Goal: Find contact information: Find contact information

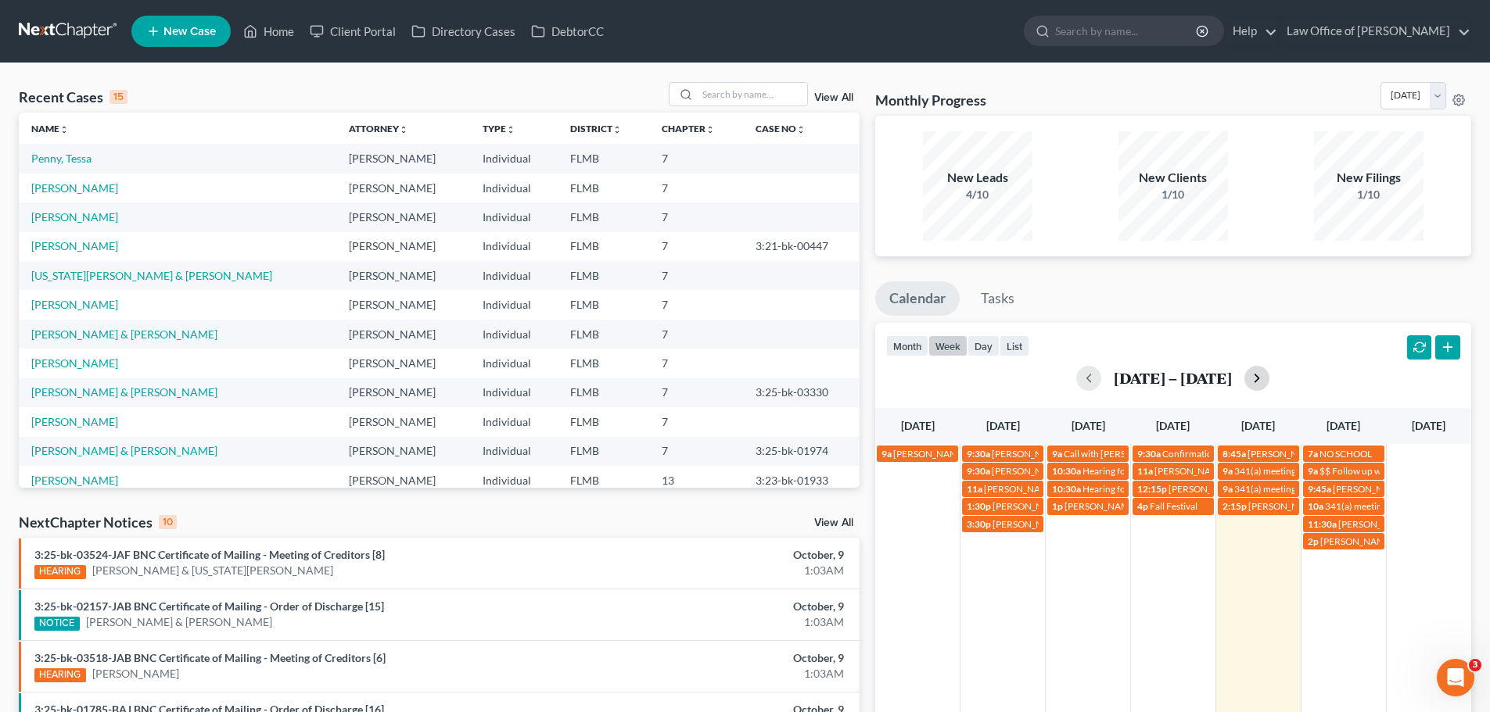
click at [1257, 389] on button "button" at bounding box center [1256, 378] width 25 height 25
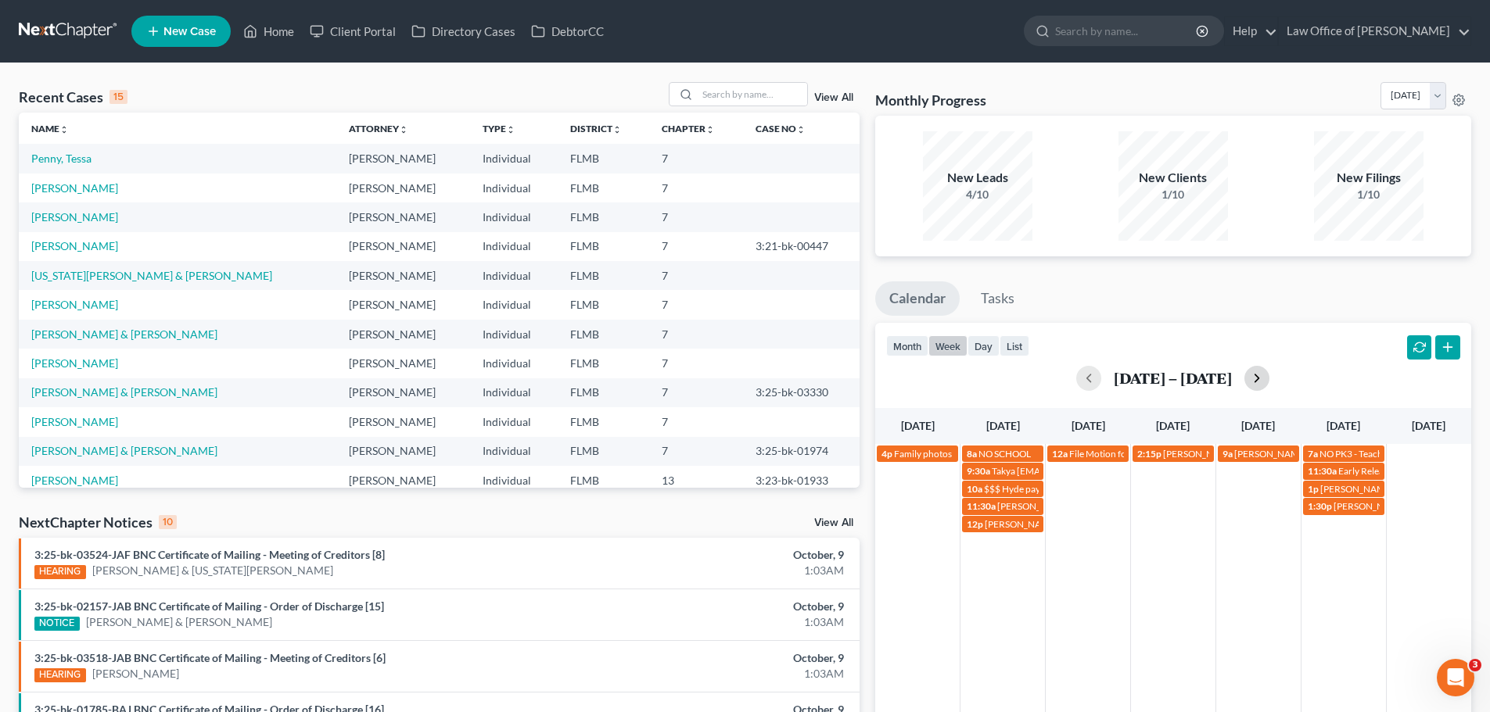
click at [1257, 389] on button "button" at bounding box center [1256, 378] width 25 height 25
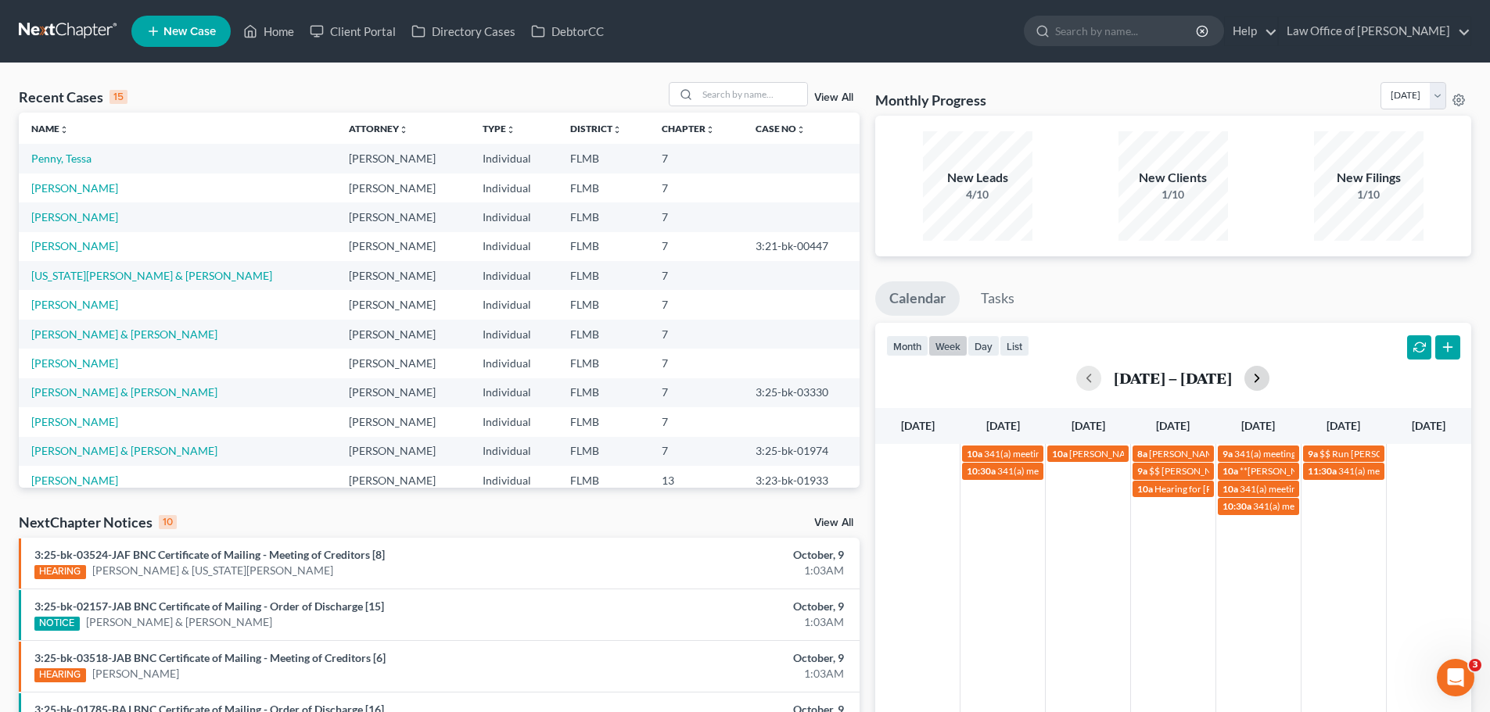
click at [1257, 389] on button "button" at bounding box center [1256, 378] width 25 height 25
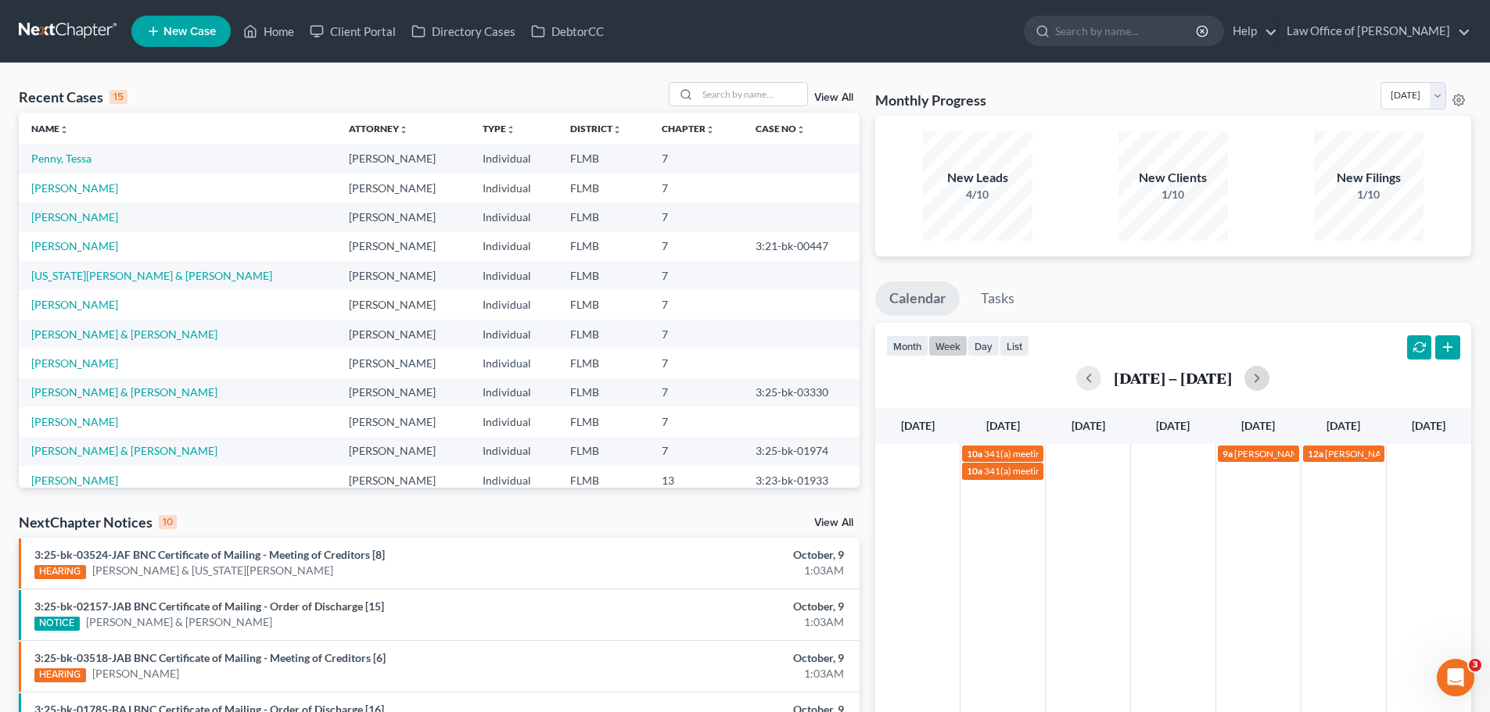
click at [1253, 532] on div "10a 341(a) meeting for [PERSON_NAME] 9a [PERSON_NAME] volunteering at SJCS 12a …" at bounding box center [1173, 637] width 596 height 386
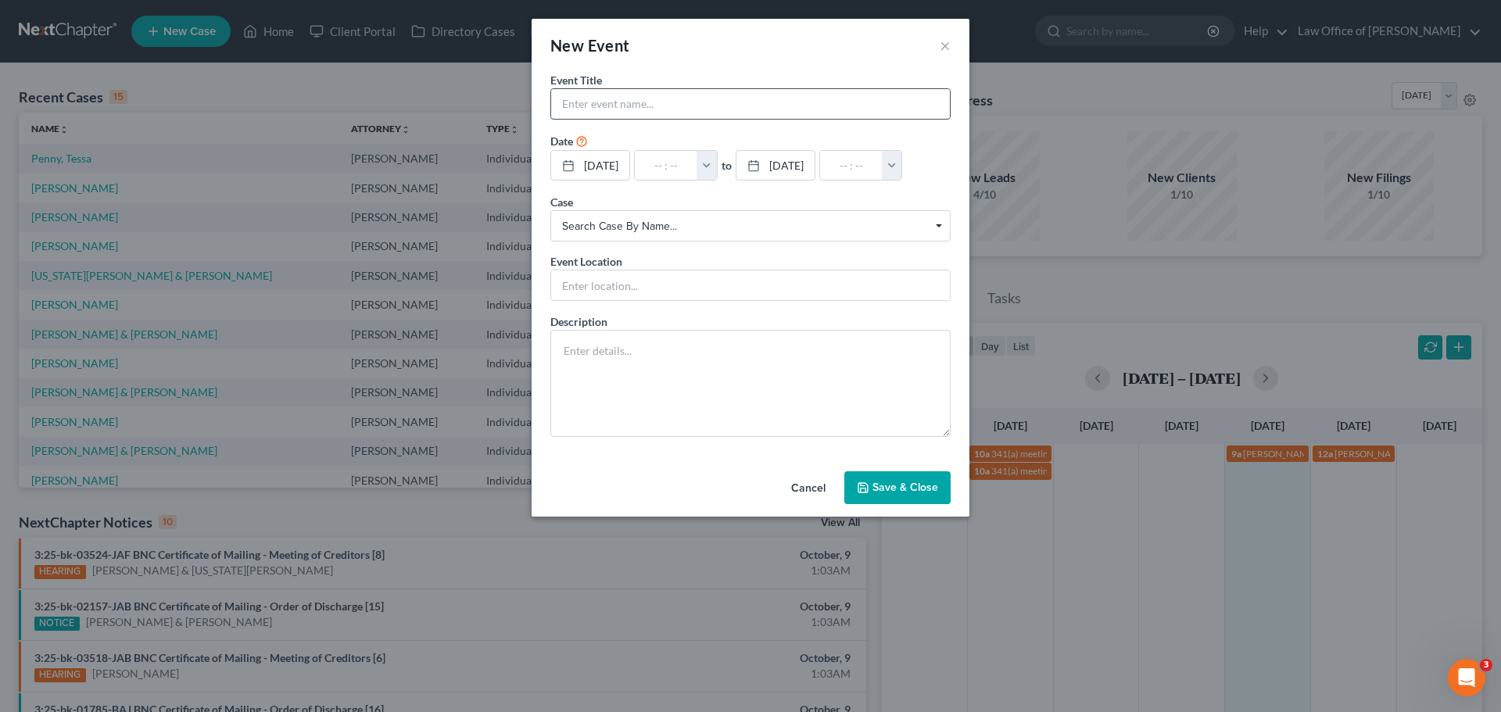
click at [585, 103] on input "text" at bounding box center [750, 104] width 399 height 30
type input "R"
type input "$$$ Rashaud Last payment ? $300"
click at [672, 169] on input "text" at bounding box center [666, 166] width 63 height 30
type input "9"
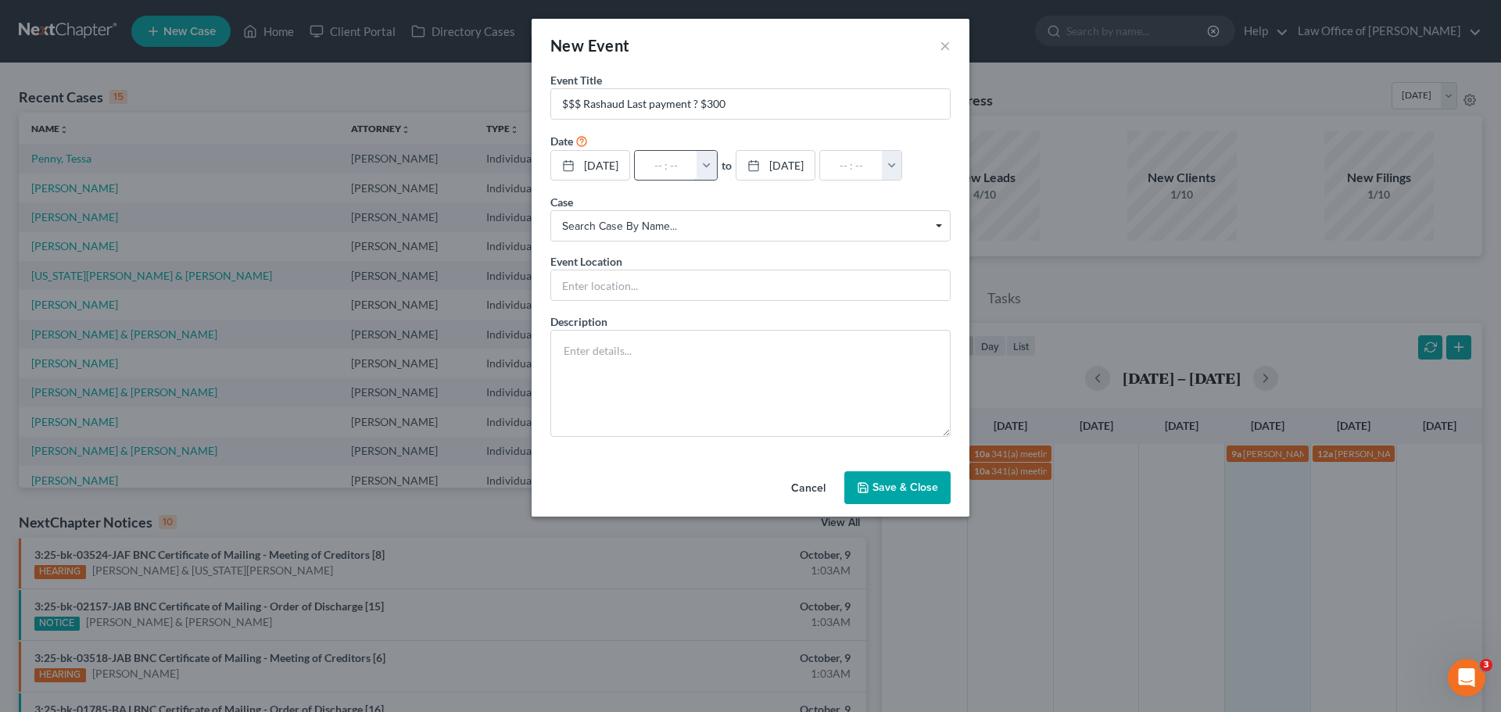
type input "01:00am"
type input "9:"
type input "10:00am"
type input "9:0"
type input "01:00am"
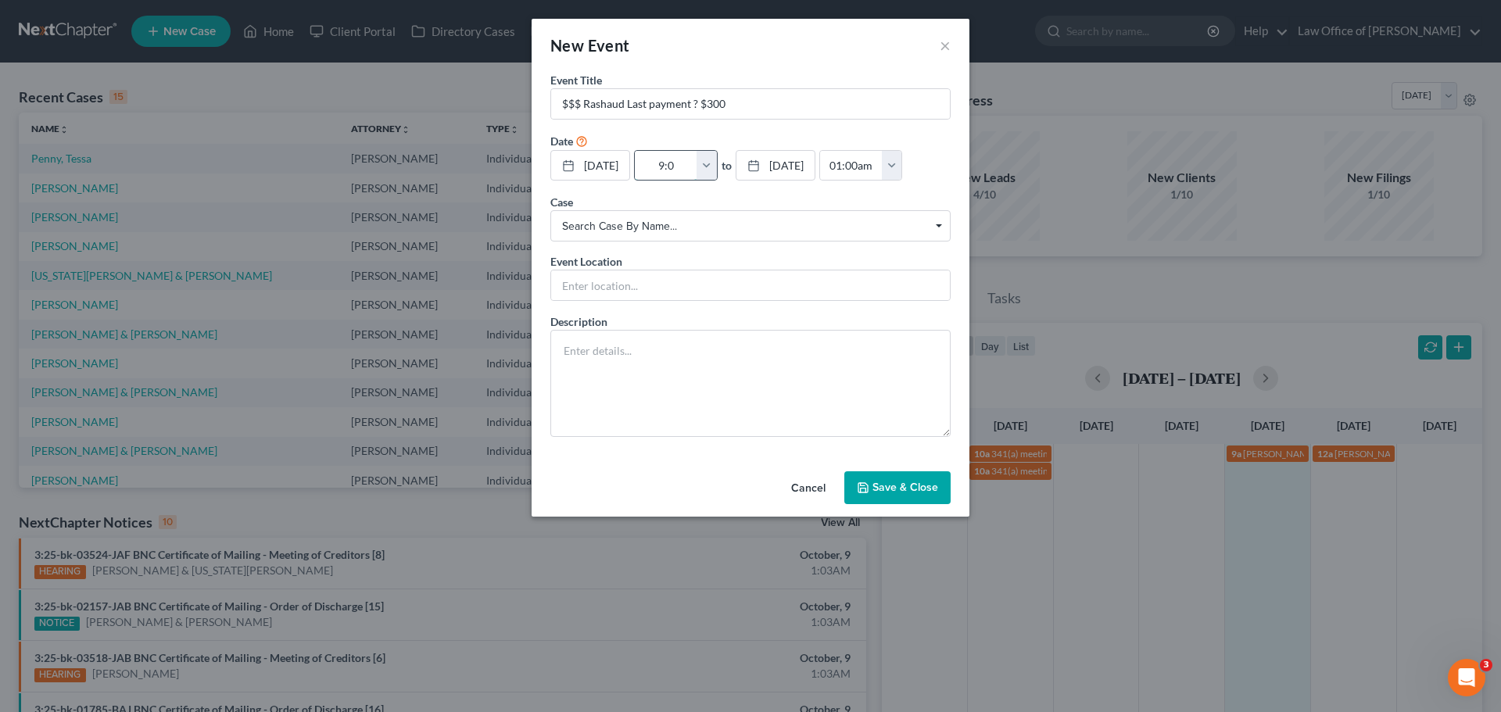
type input "9:00"
type input "10:00am"
type input "9:00"
click at [890, 503] on button "Save & Close" at bounding box center [898, 488] width 106 height 33
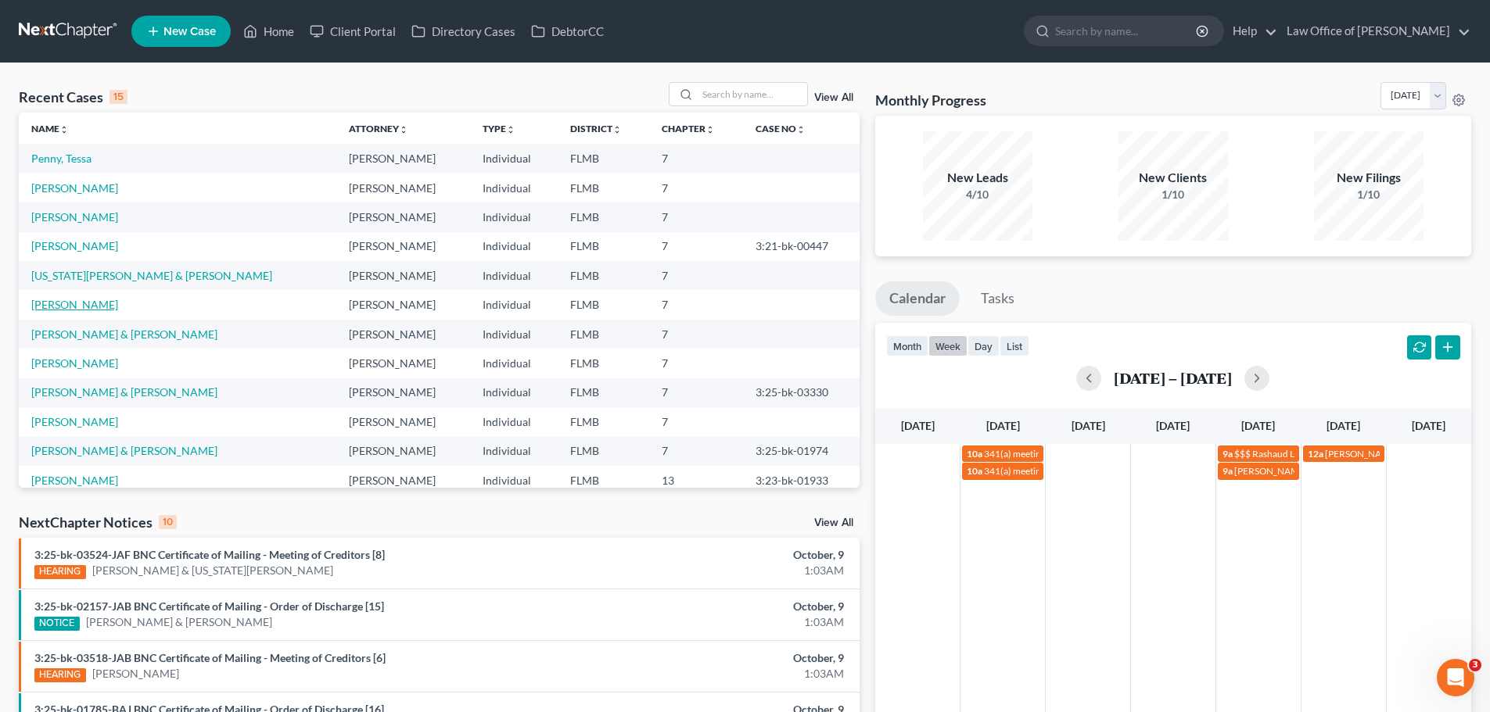
click at [79, 303] on link "[PERSON_NAME]" at bounding box center [74, 304] width 87 height 13
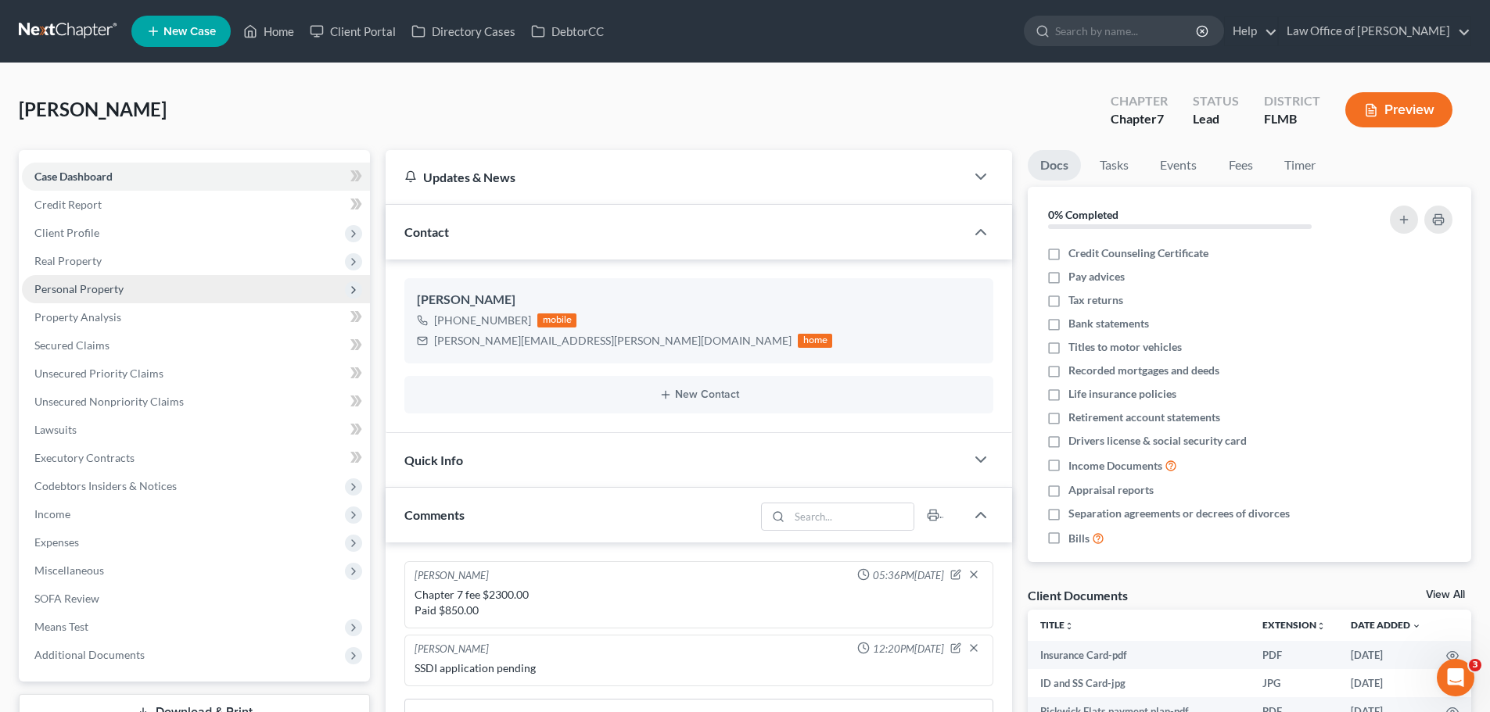
click at [149, 290] on span "Personal Property" at bounding box center [196, 289] width 348 height 28
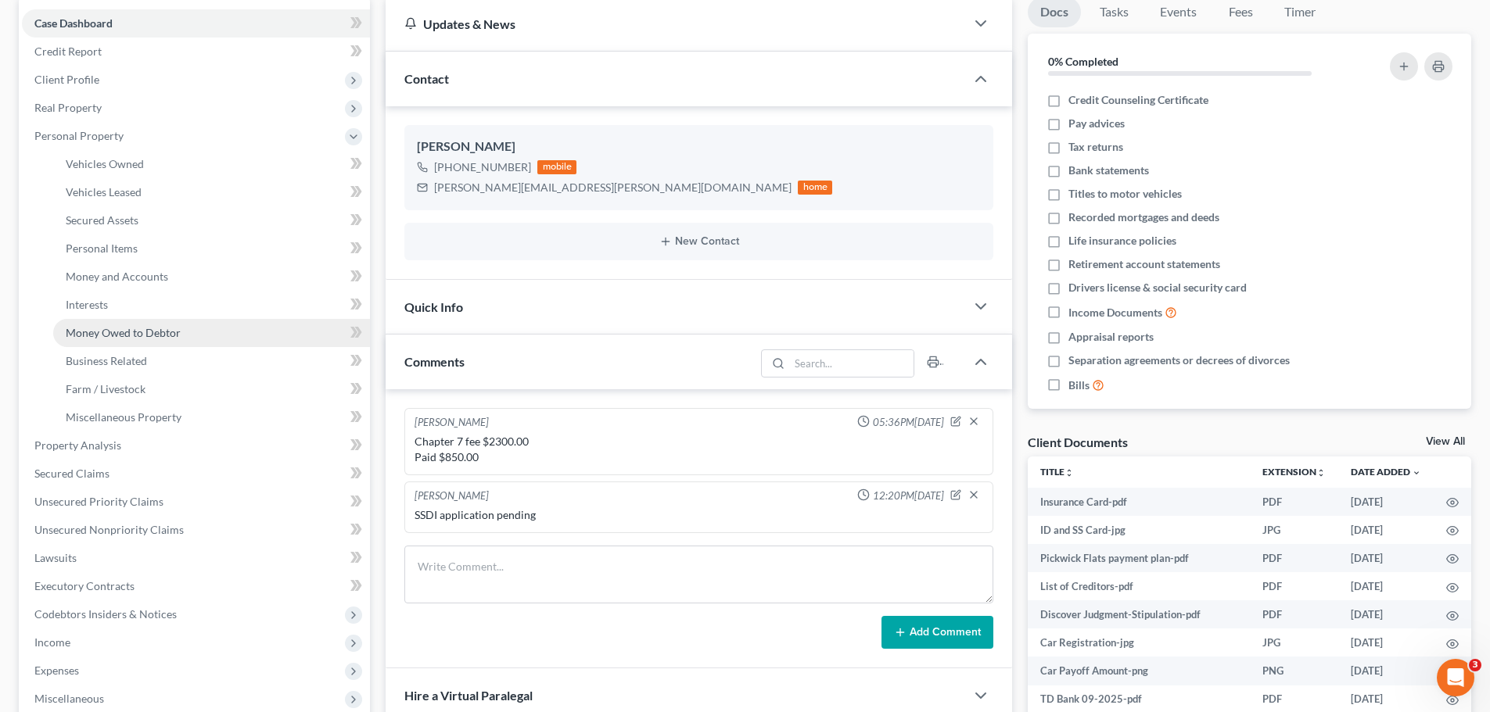
scroll to position [156, 0]
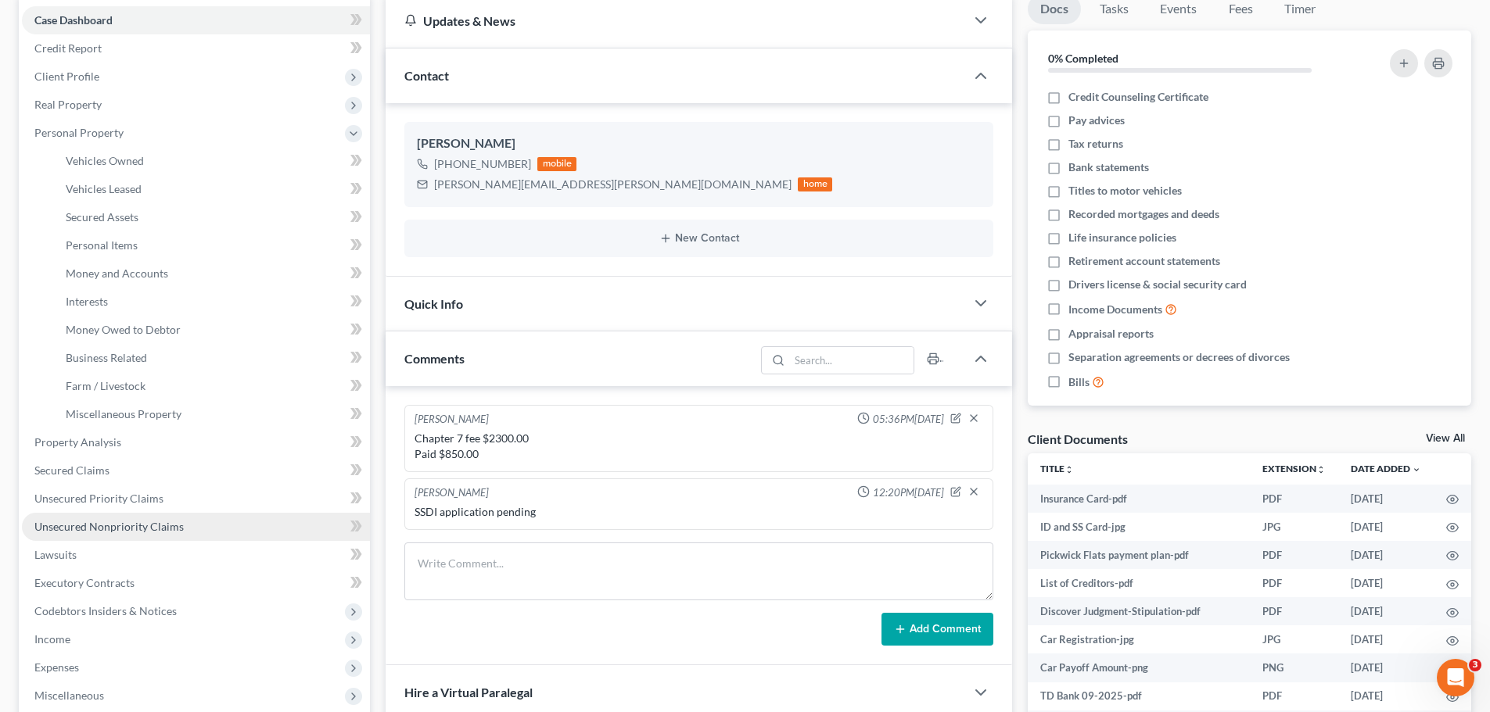
click at [136, 529] on span "Unsecured Nonpriority Claims" at bounding box center [108, 526] width 149 height 13
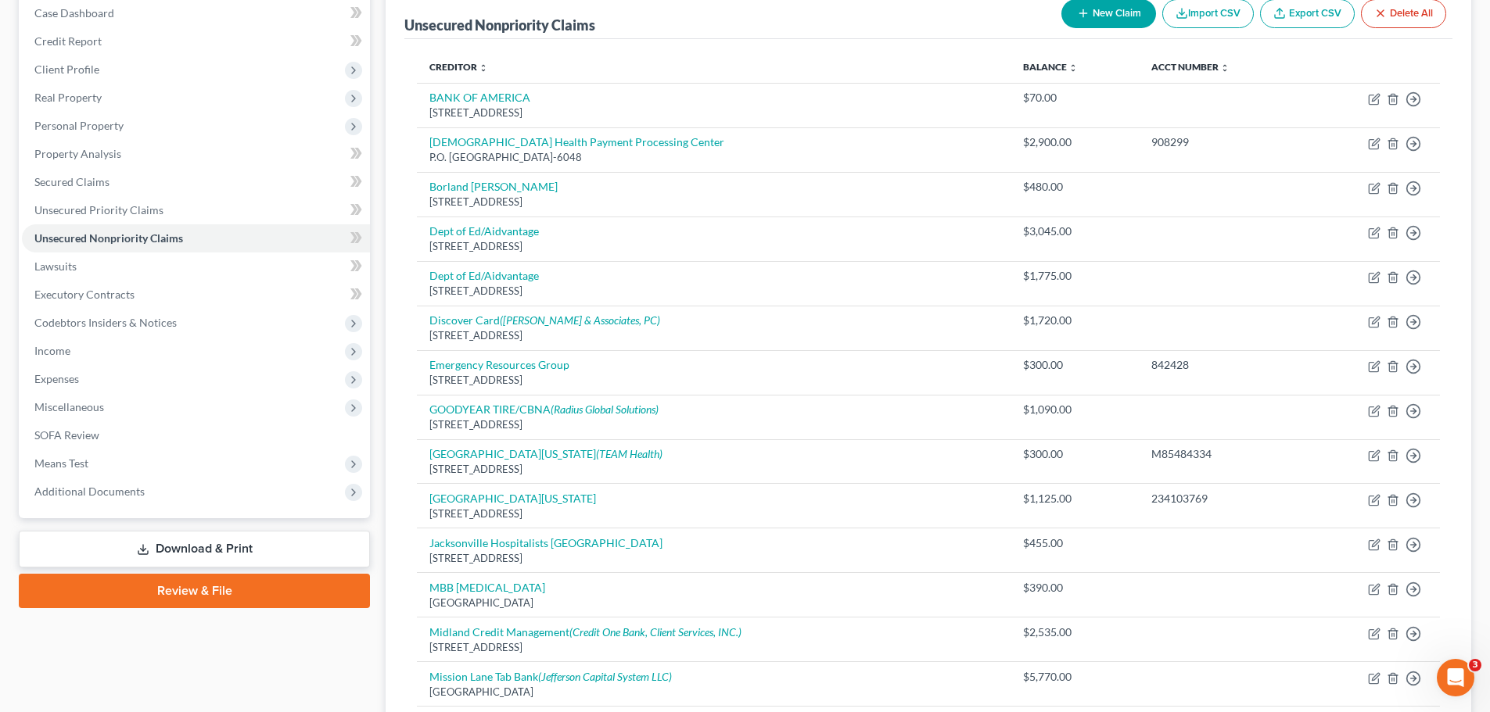
scroll to position [78, 0]
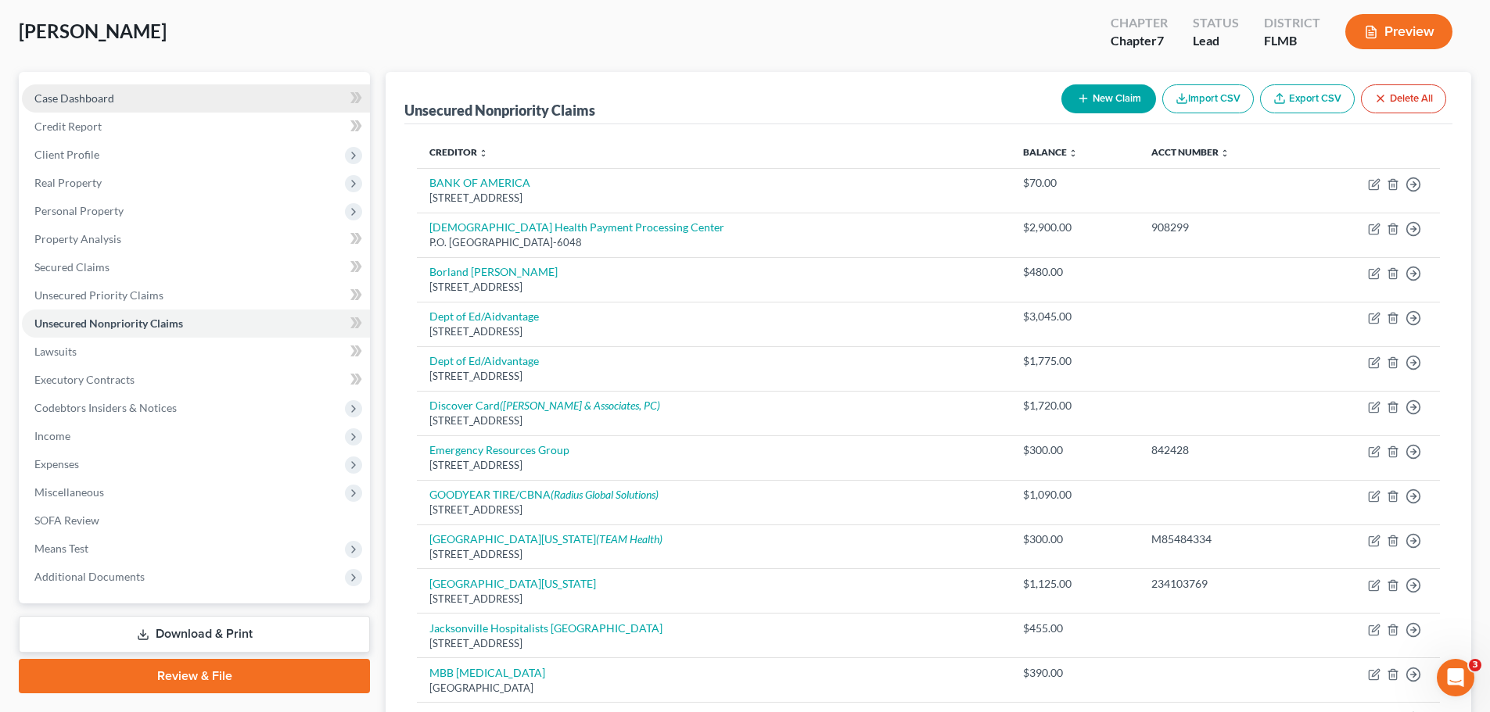
click at [46, 106] on link "Case Dashboard" at bounding box center [196, 98] width 348 height 28
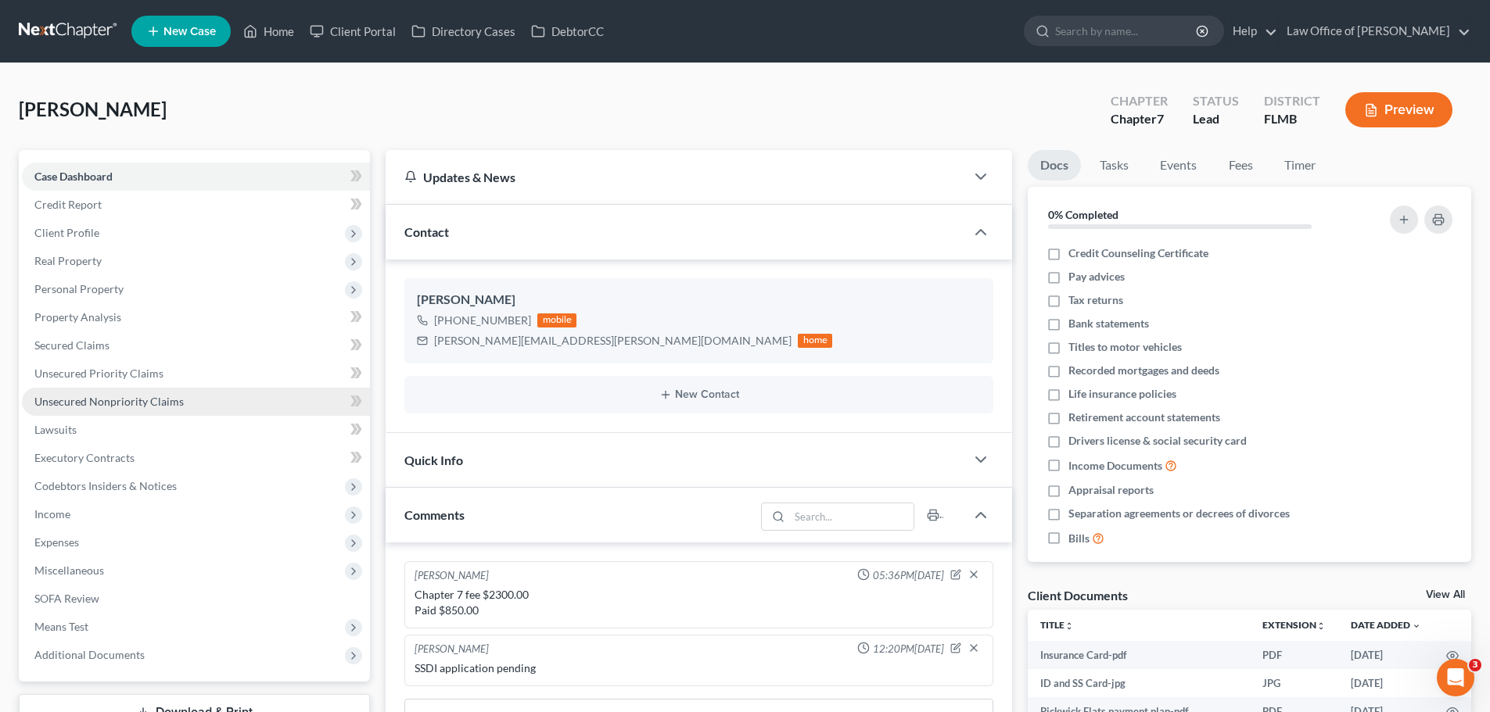
click at [175, 406] on span "Unsecured Nonpriority Claims" at bounding box center [108, 401] width 149 height 13
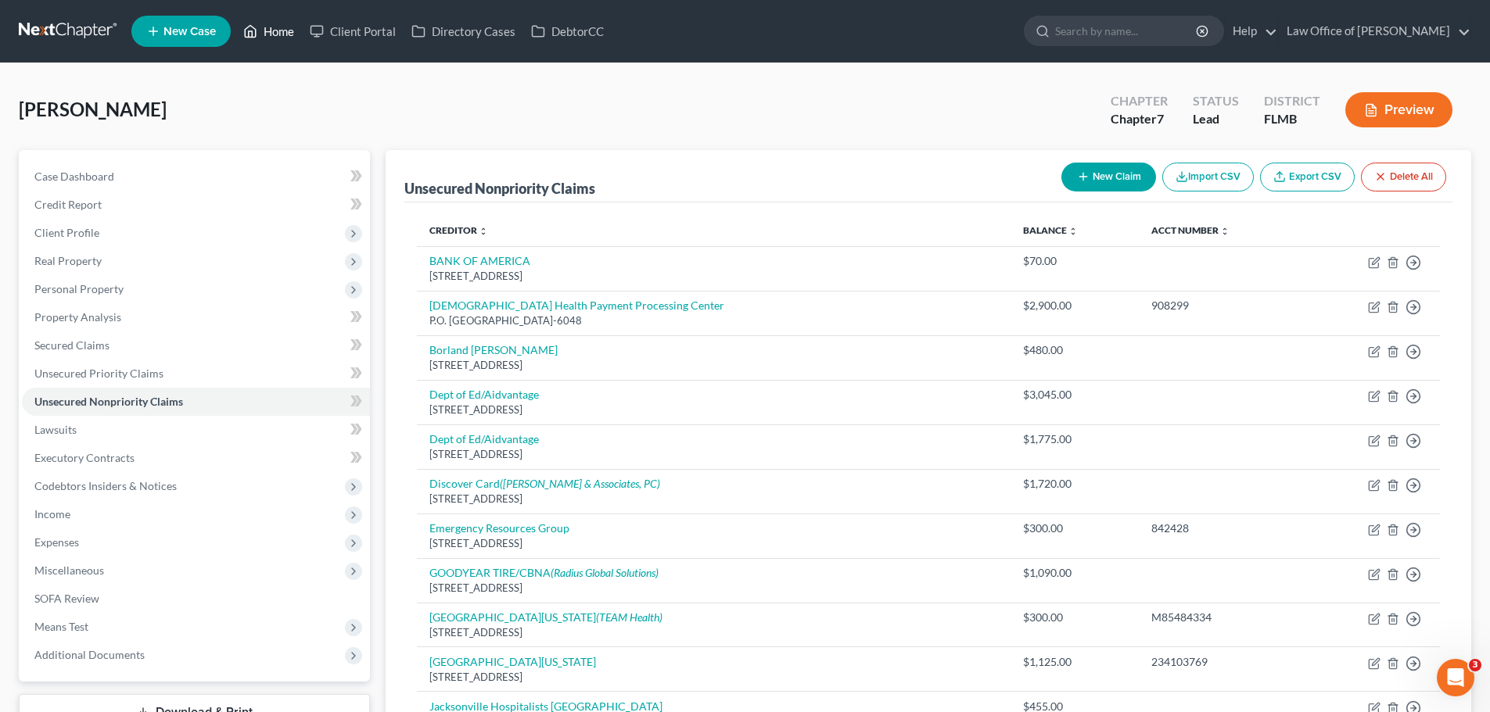
click at [278, 35] on link "Home" at bounding box center [268, 31] width 66 height 28
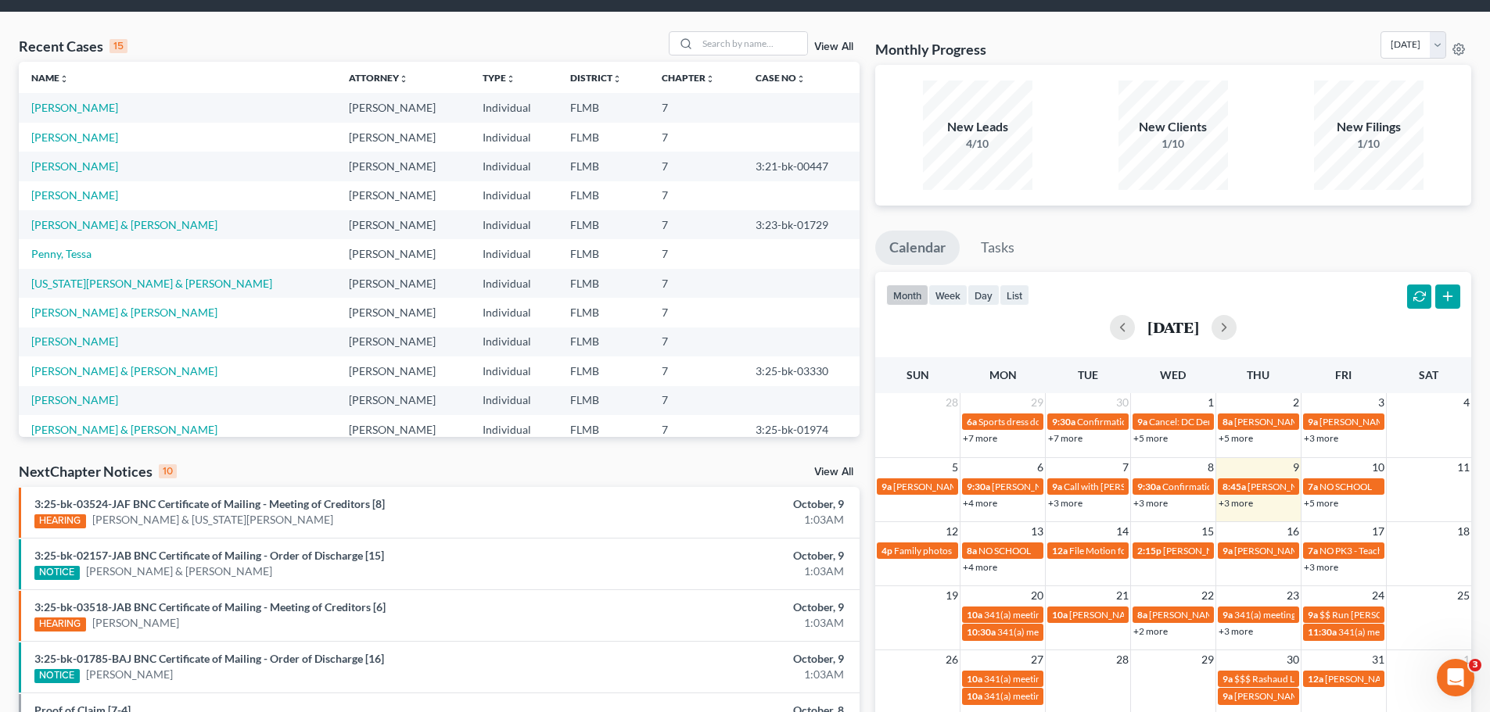
scroll to position [78, 0]
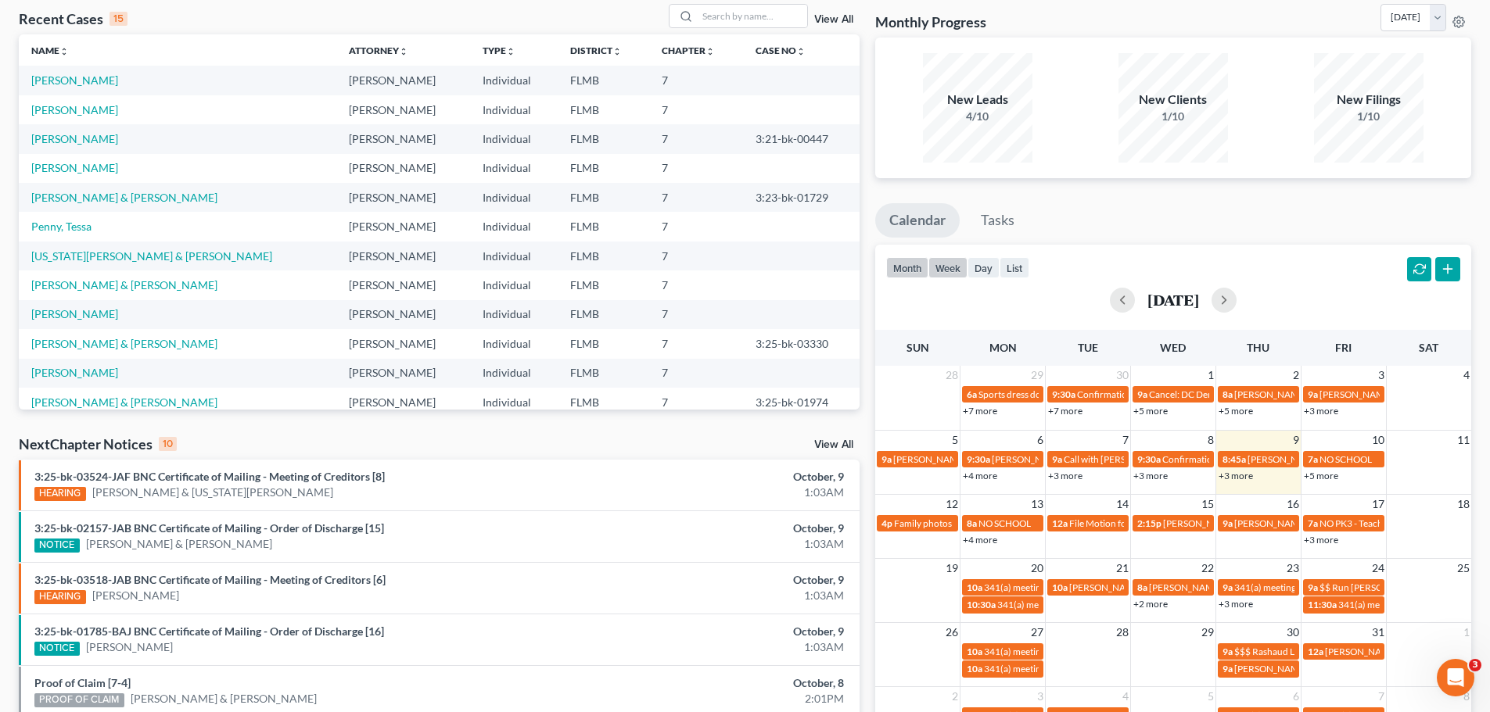
click at [956, 271] on button "week" at bounding box center [947, 267] width 39 height 21
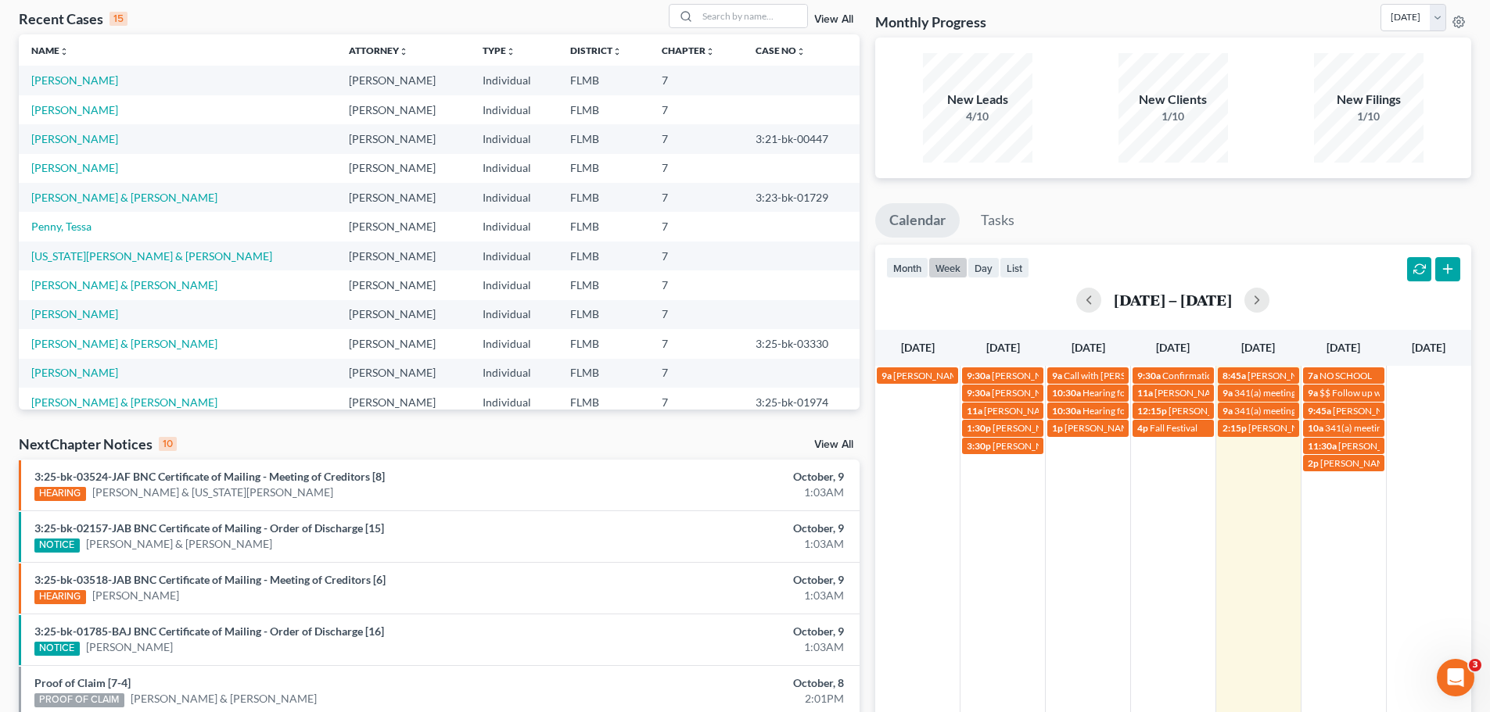
click at [1261, 465] on td "2:15p [PERSON_NAME] [PHONE_NUMBER]" at bounding box center [1257, 445] width 85 height 52
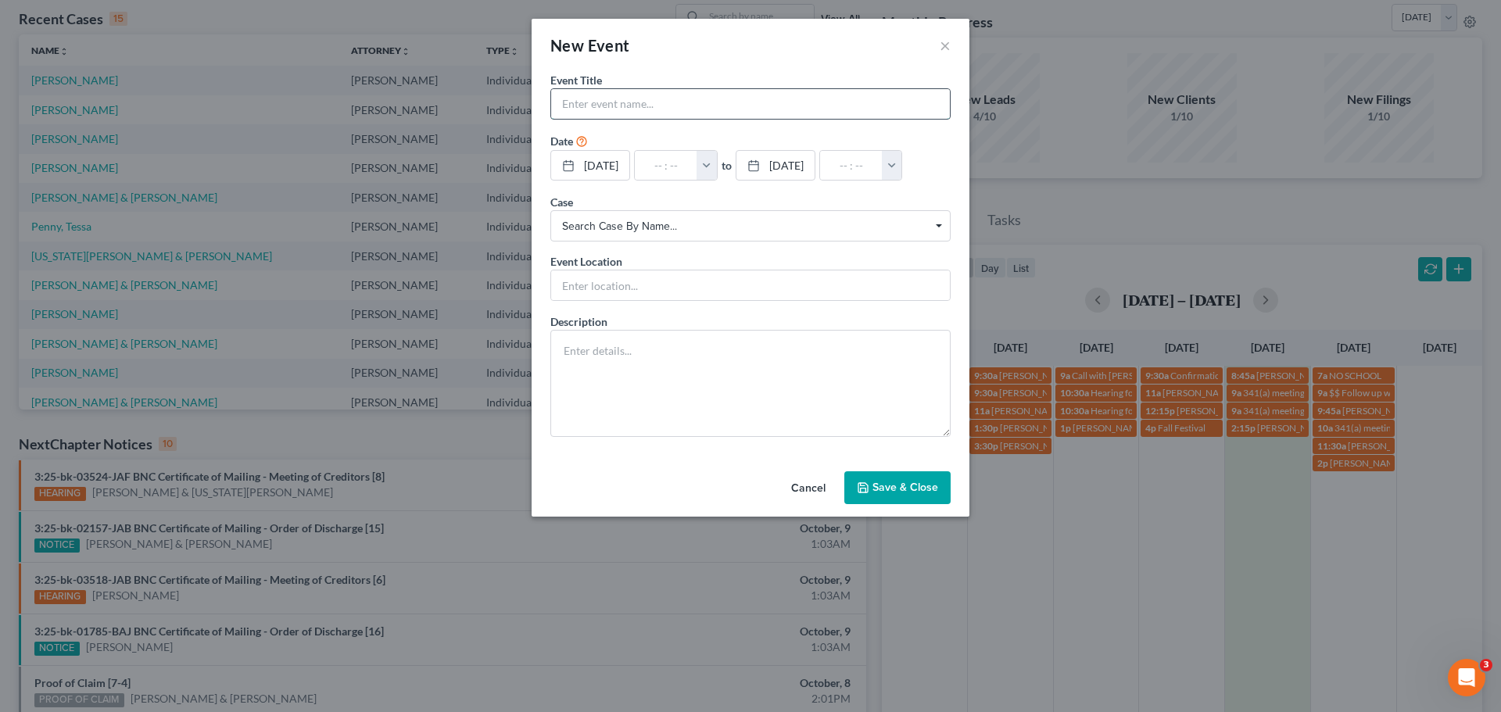
click at [648, 112] on input "text" at bounding box center [750, 104] width 399 height 30
type input "[PERSON_NAME] [PHONE_NUMBER]"
click at [659, 163] on input "text" at bounding box center [666, 166] width 63 height 30
click at [671, 169] on input "text" at bounding box center [666, 166] width 63 height 30
click at [949, 54] on button "×" at bounding box center [945, 45] width 11 height 19
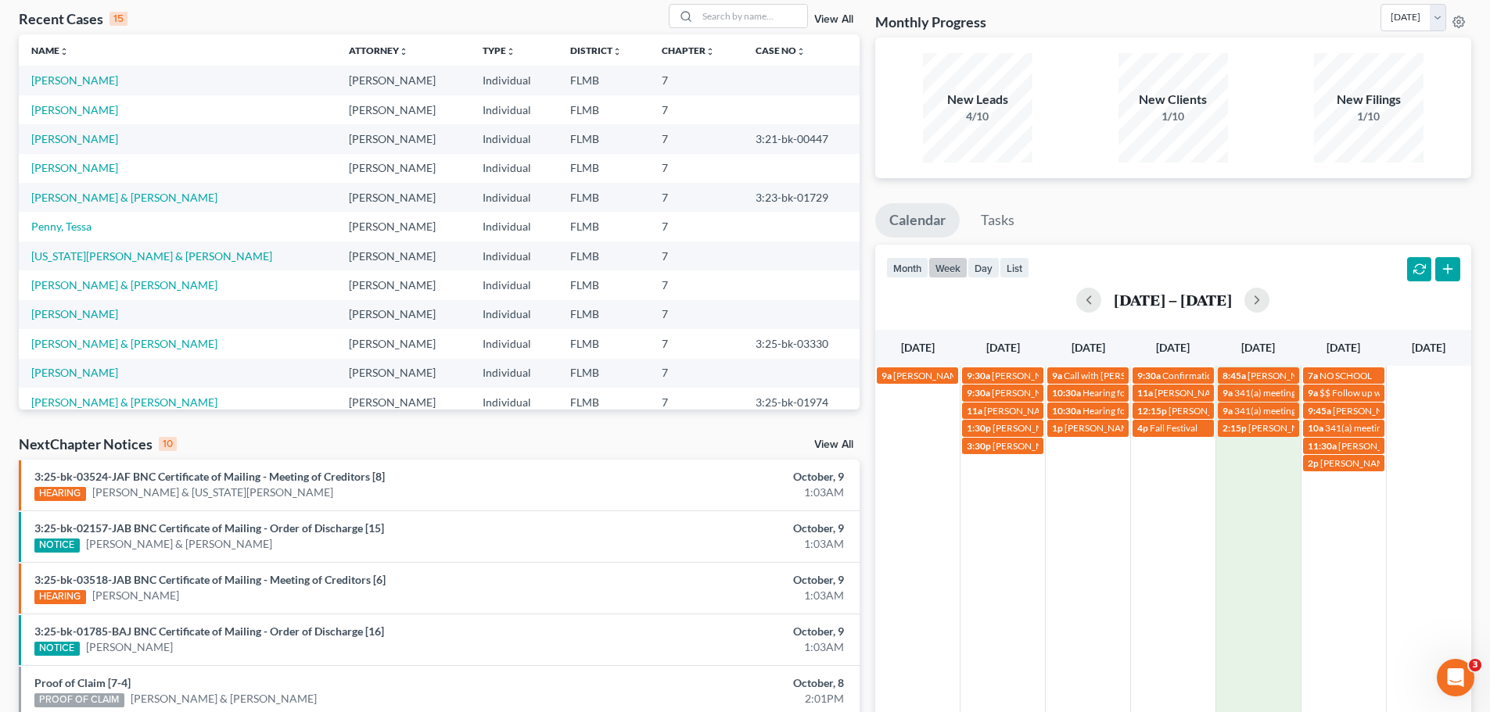
scroll to position [0, 0]
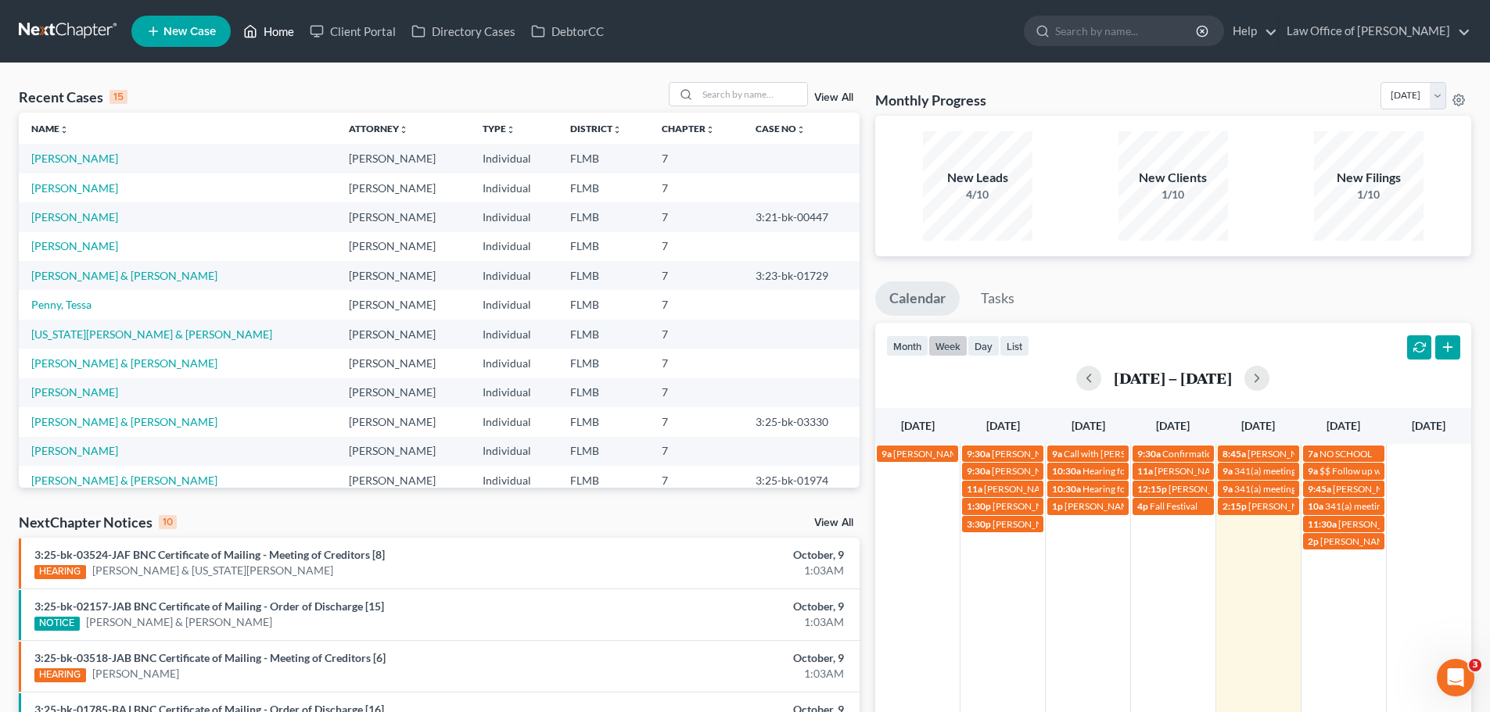
click at [267, 32] on link "Home" at bounding box center [268, 31] width 66 height 28
click at [264, 30] on link "Home" at bounding box center [268, 31] width 66 height 28
click at [1188, 448] on span "Confirmation hearing for [PERSON_NAME]" at bounding box center [1251, 454] width 178 height 12
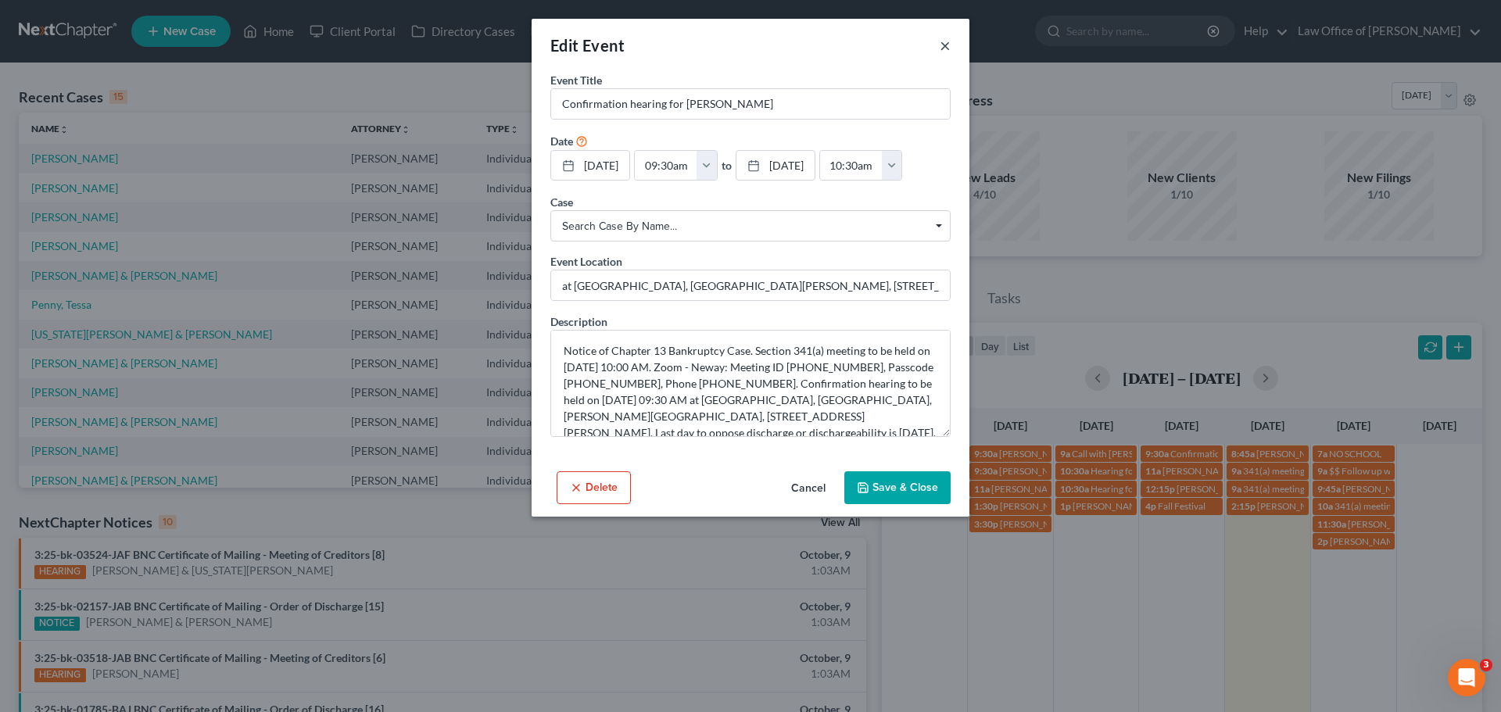
click at [947, 38] on button "×" at bounding box center [945, 45] width 11 height 19
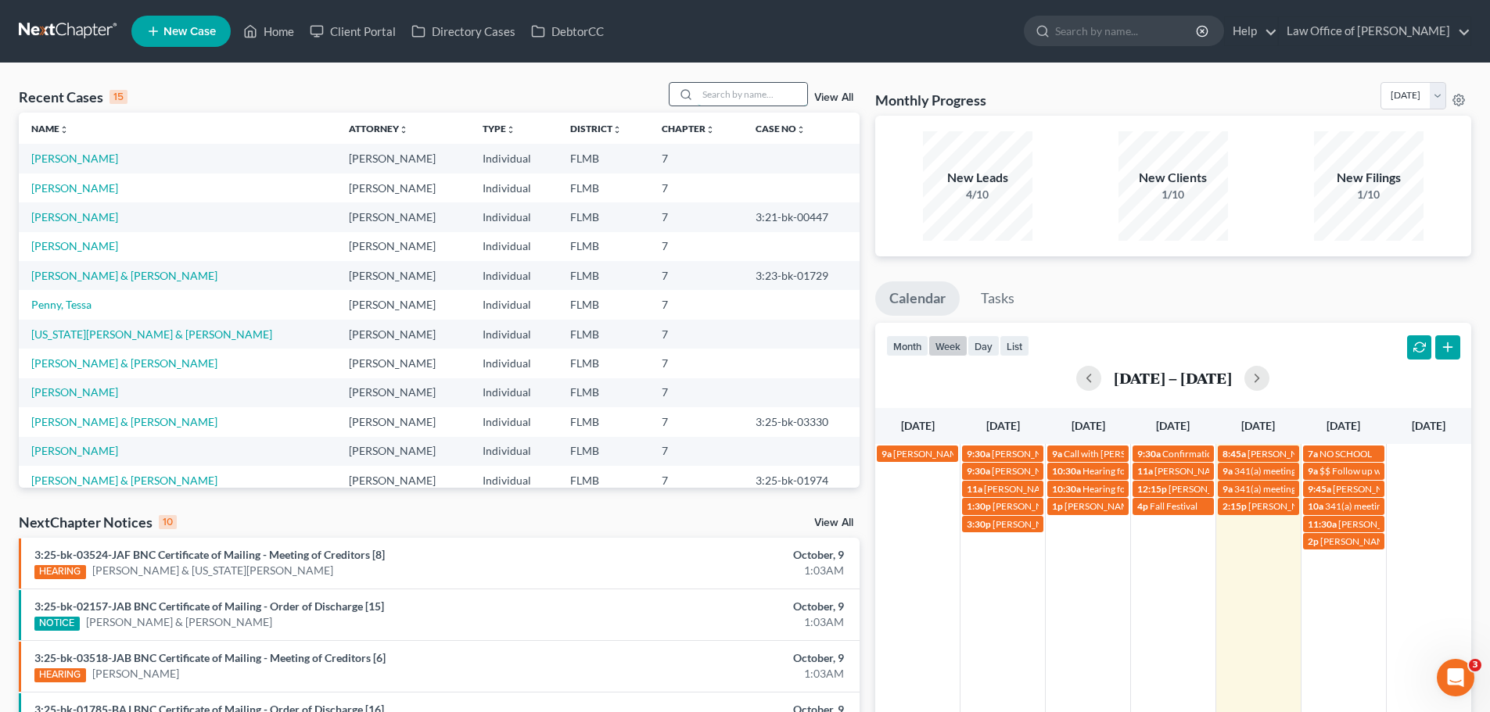
click at [729, 95] on input "search" at bounding box center [752, 94] width 109 height 23
type input "coch"
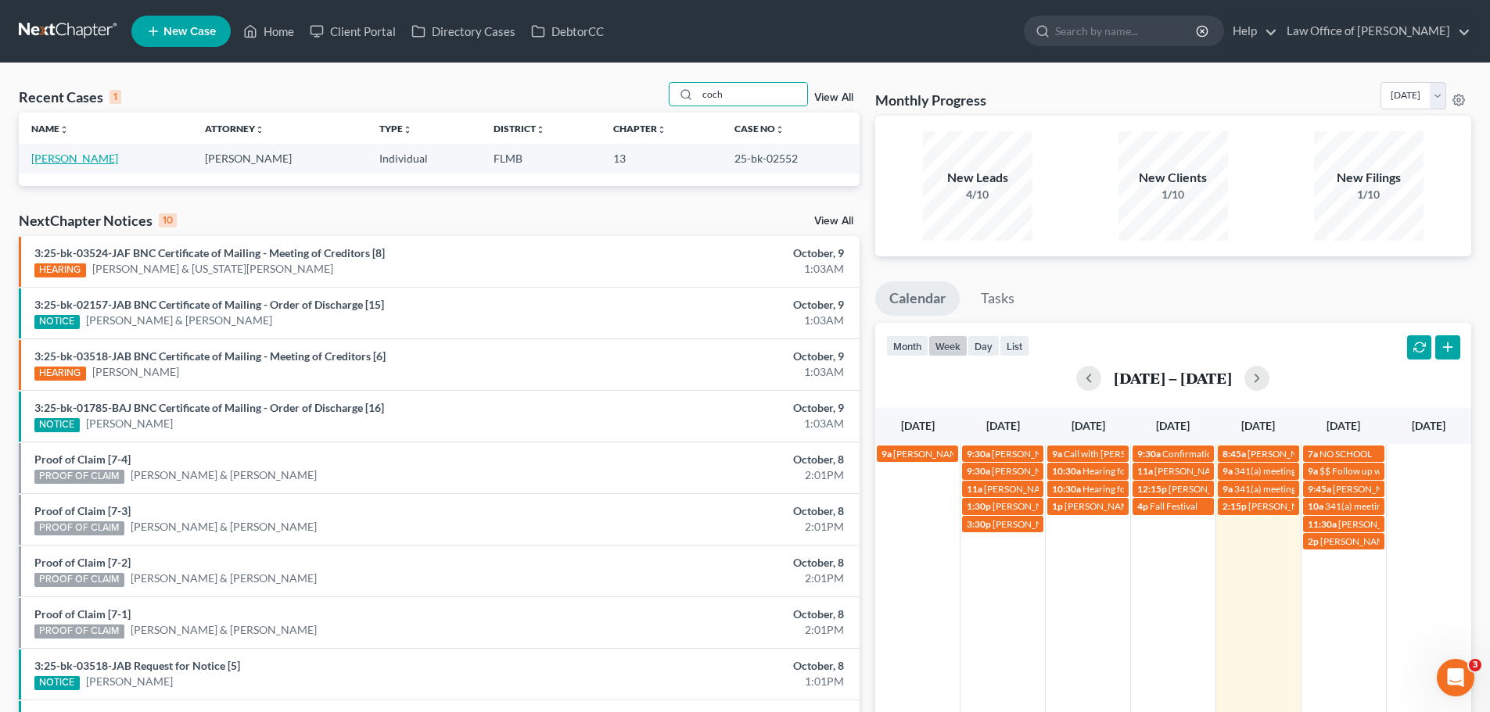
click at [77, 158] on link "[PERSON_NAME]" at bounding box center [74, 158] width 87 height 13
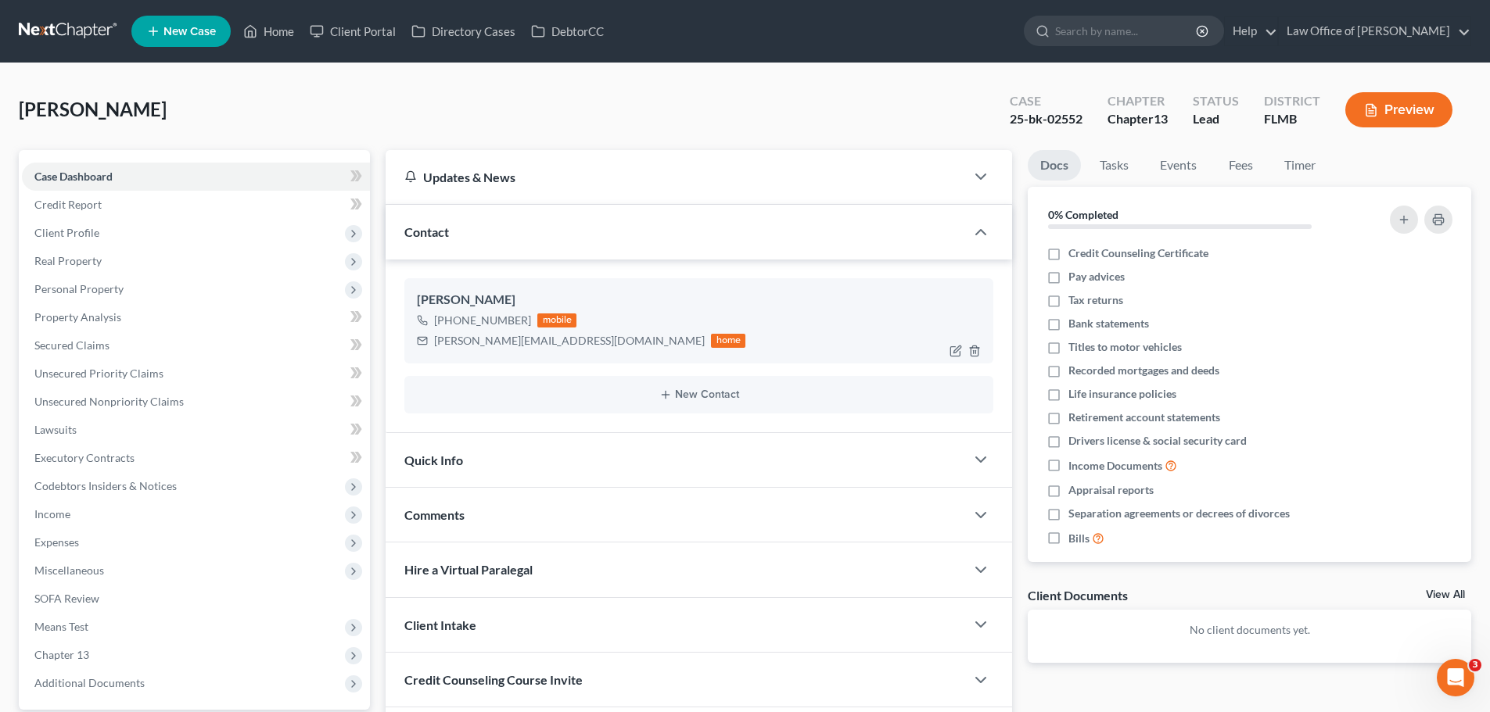
drag, startPoint x: 513, startPoint y: 303, endPoint x: 414, endPoint y: 307, distance: 99.4
click at [414, 307] on div "[PERSON_NAME] [PHONE_NUMBER] mobile [PERSON_NAME][EMAIL_ADDRESS][DOMAIN_NAME] h…" at bounding box center [698, 320] width 589 height 84
copy div "[PERSON_NAME]"
drag, startPoint x: 525, startPoint y: 322, endPoint x: 450, endPoint y: 319, distance: 75.9
click at [450, 319] on div "[PHONE_NUMBER] mobile" at bounding box center [581, 320] width 328 height 20
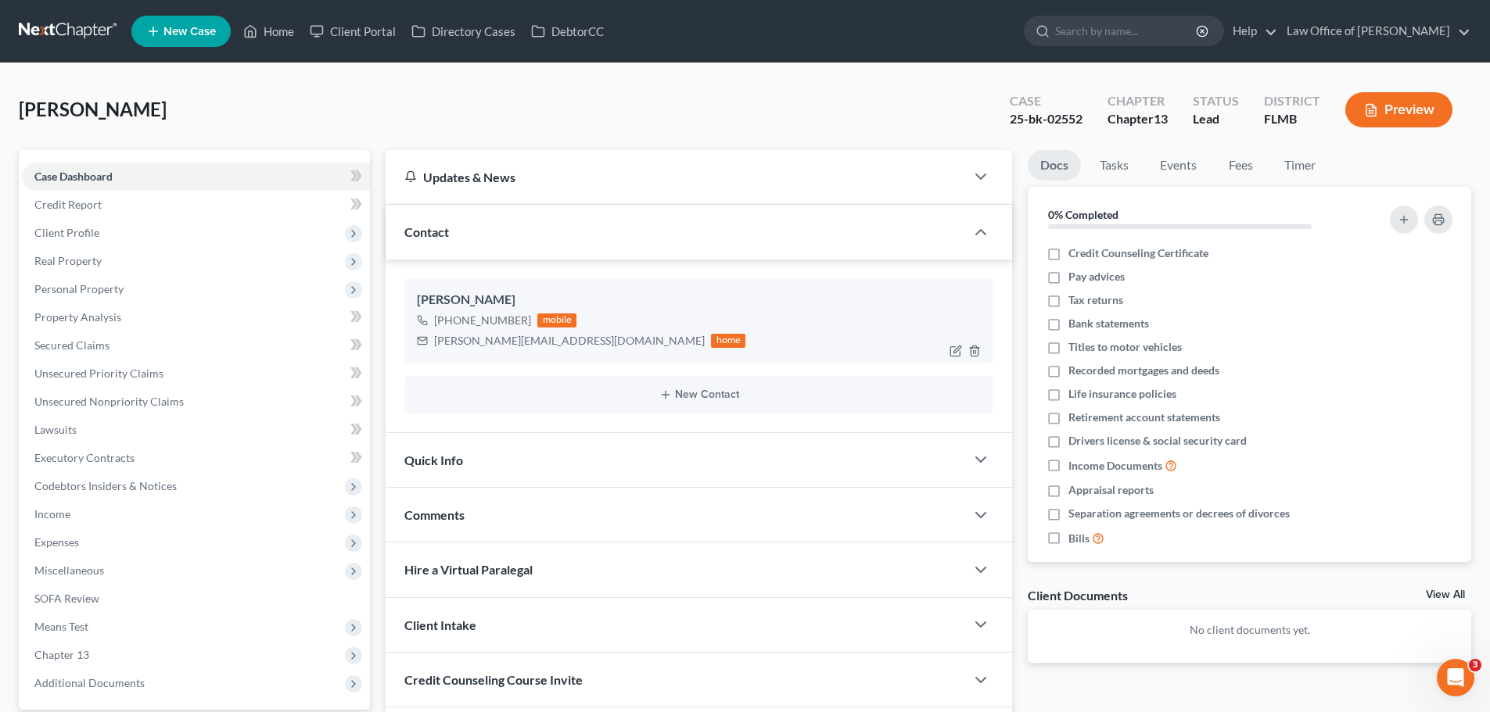
copy div "[PHONE_NUMBER]"
click at [270, 27] on link "Home" at bounding box center [268, 31] width 66 height 28
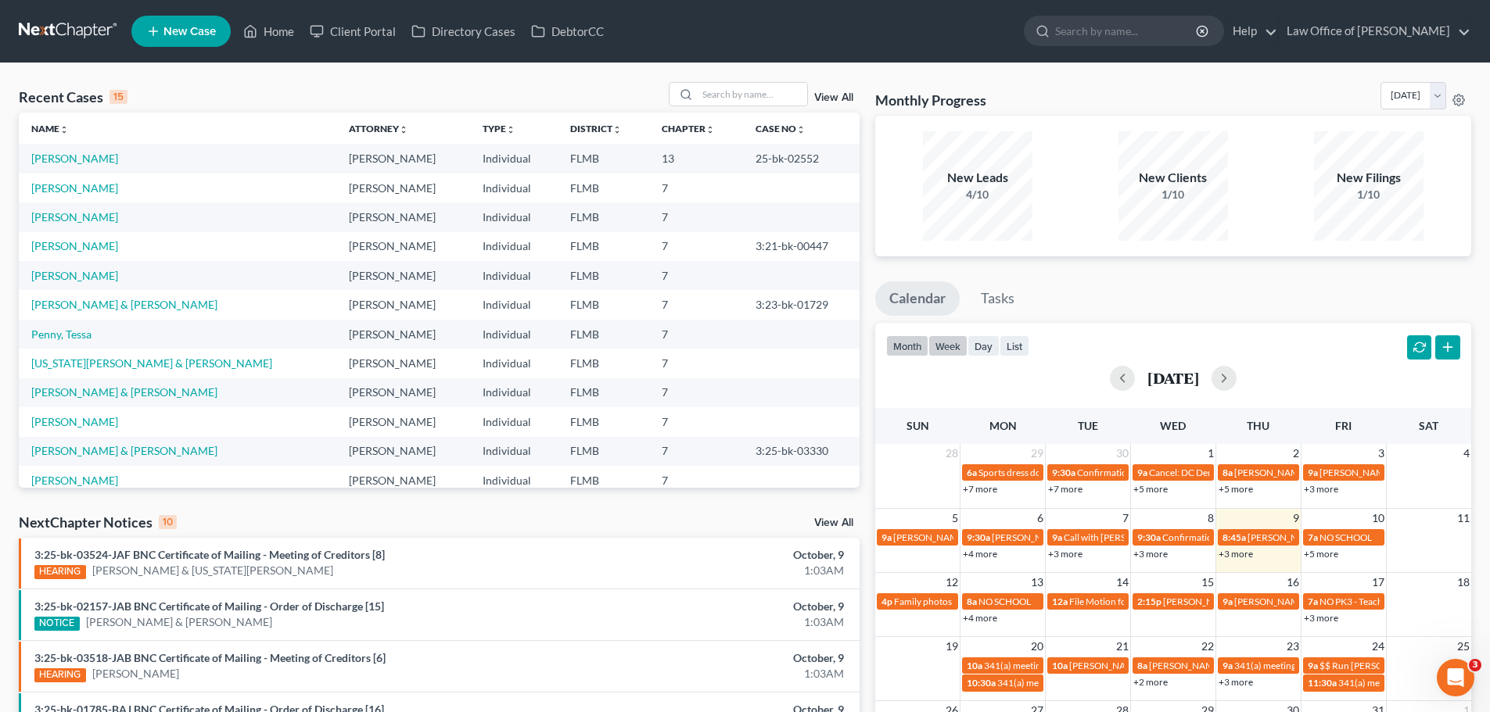
click at [963, 346] on button "week" at bounding box center [947, 345] width 39 height 21
